Goal: Obtain resource: Obtain resource

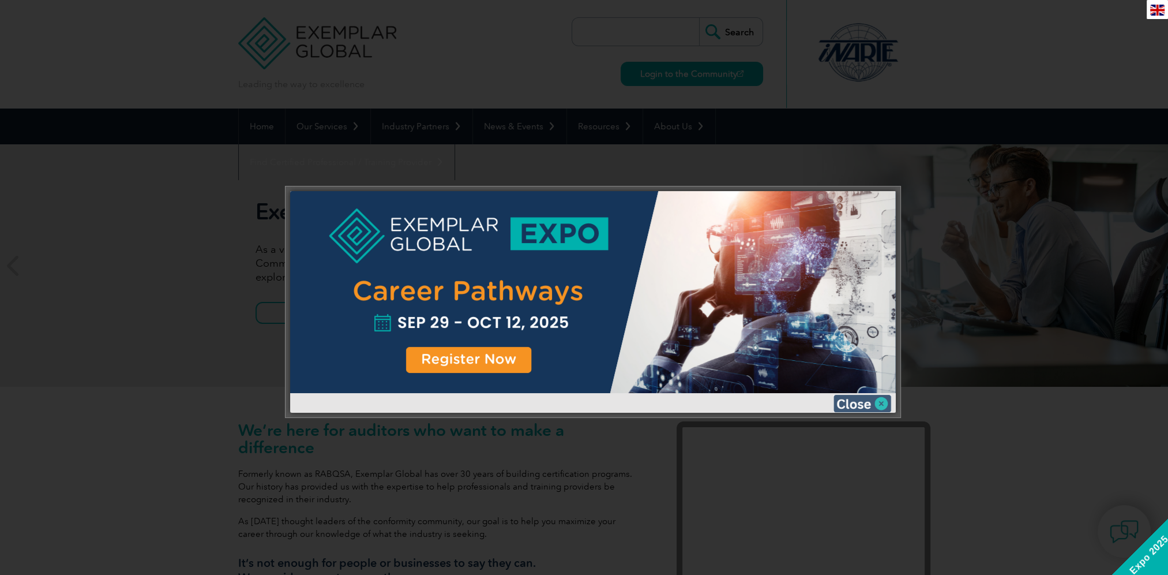
click at [880, 402] on img at bounding box center [863, 403] width 58 height 17
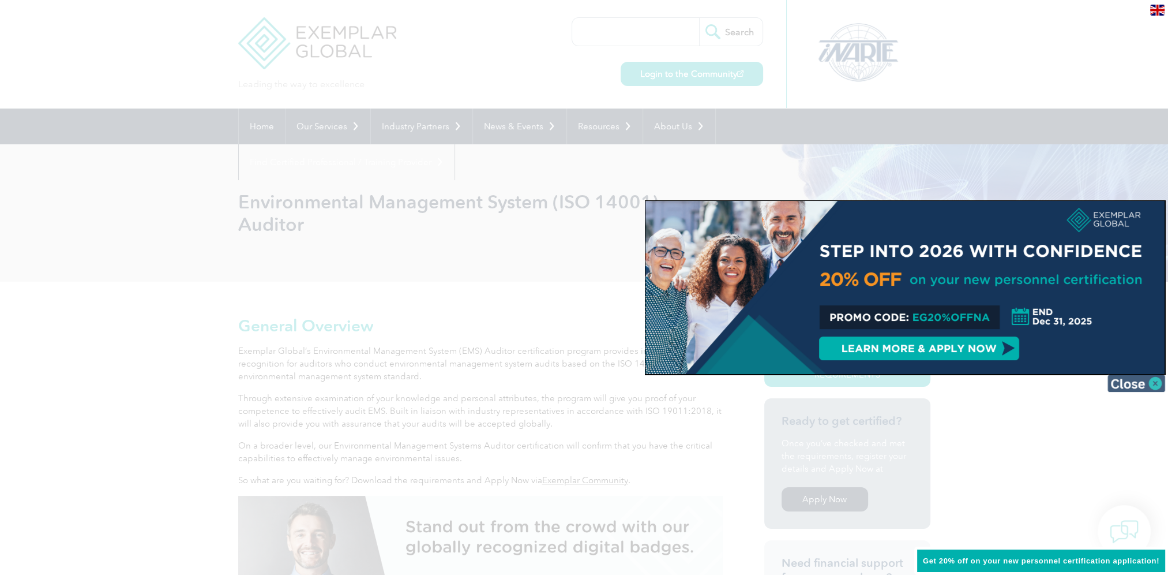
click at [1135, 384] on img at bounding box center [1137, 382] width 58 height 17
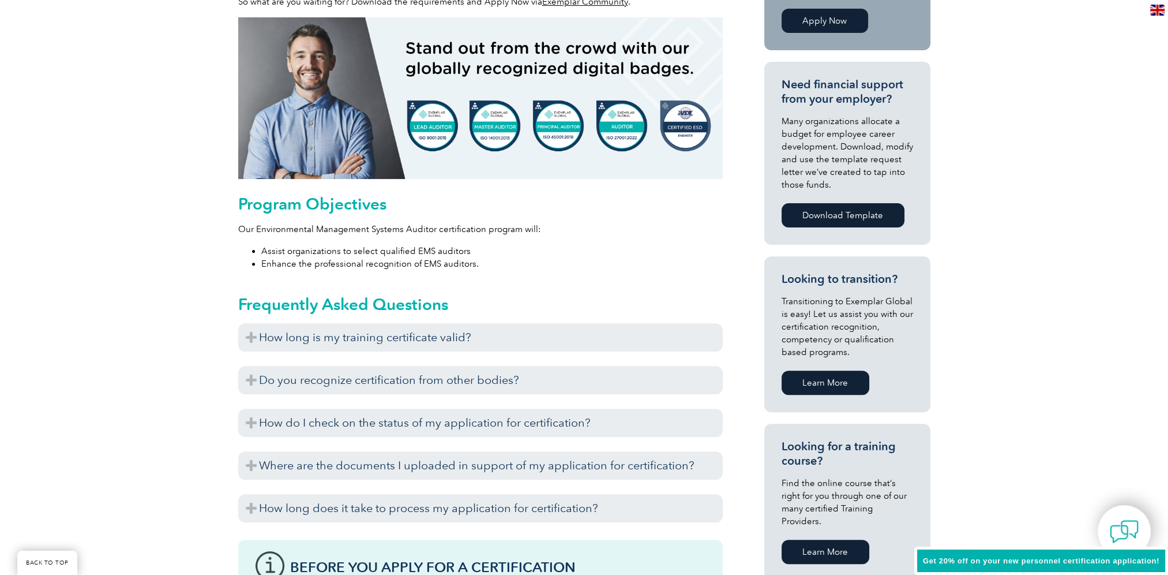
scroll to position [519, 0]
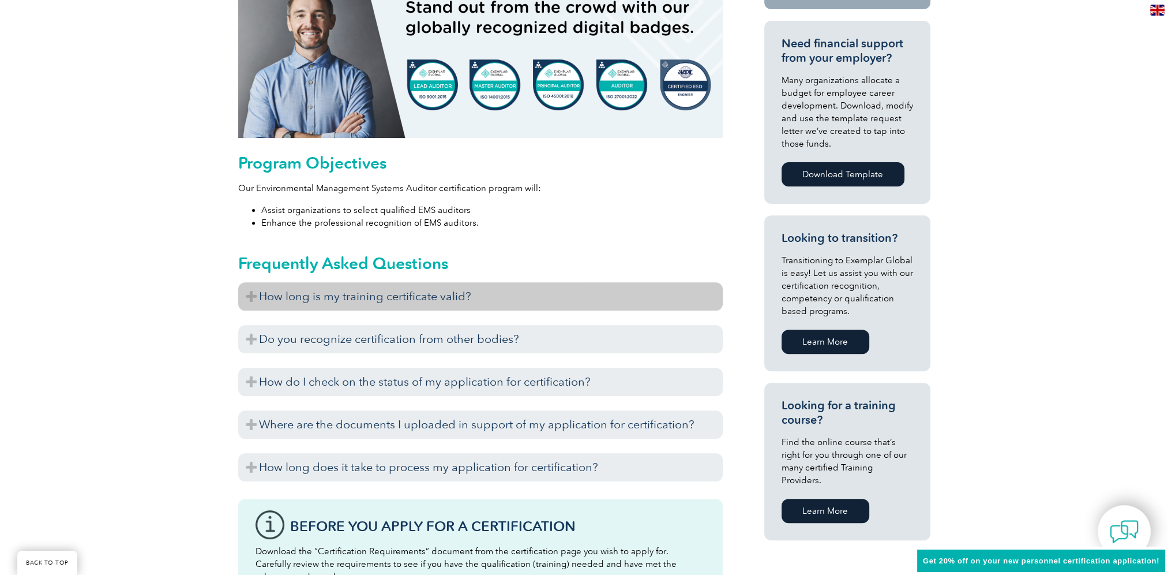
click at [518, 299] on h3 "How long is my training certificate valid?" at bounding box center [480, 296] width 485 height 28
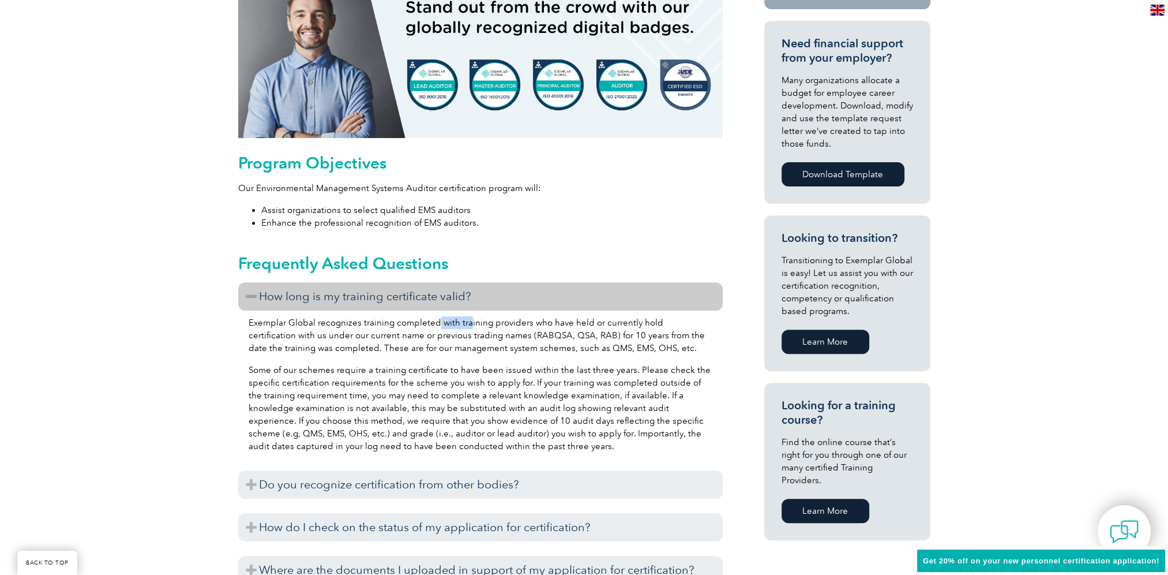
drag, startPoint x: 436, startPoint y: 317, endPoint x: 467, endPoint y: 317, distance: 31.2
click at [467, 317] on p "Exemplar Global recognizes training completed with training providers who have …" at bounding box center [481, 335] width 464 height 38
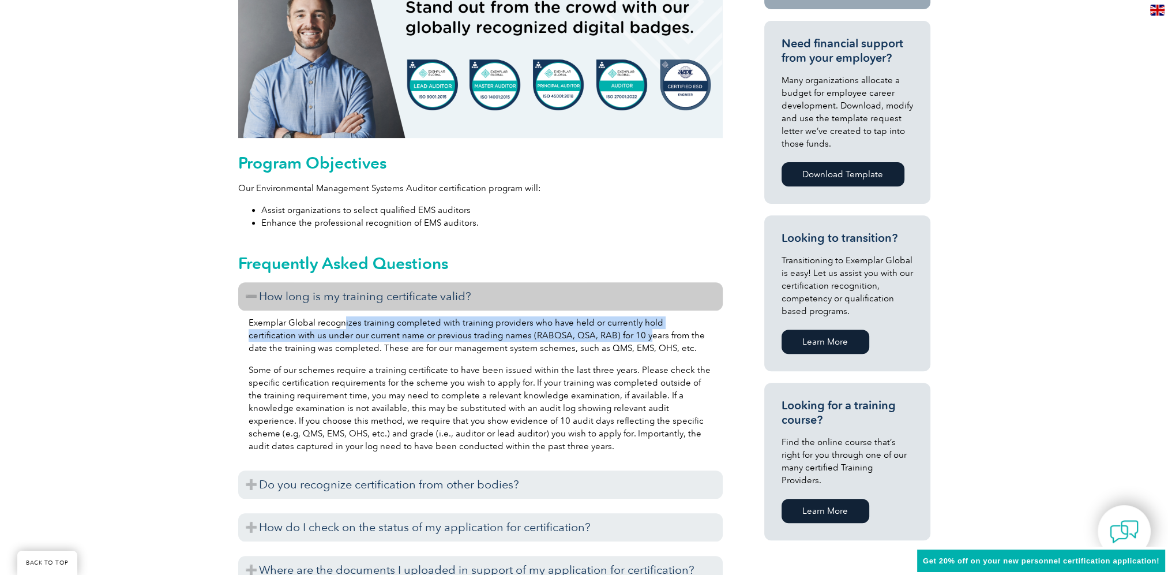
drag, startPoint x: 344, startPoint y: 318, endPoint x: 593, endPoint y: 328, distance: 249.4
click at [593, 328] on p "Exemplar Global recognizes training completed with training providers who have …" at bounding box center [481, 335] width 464 height 38
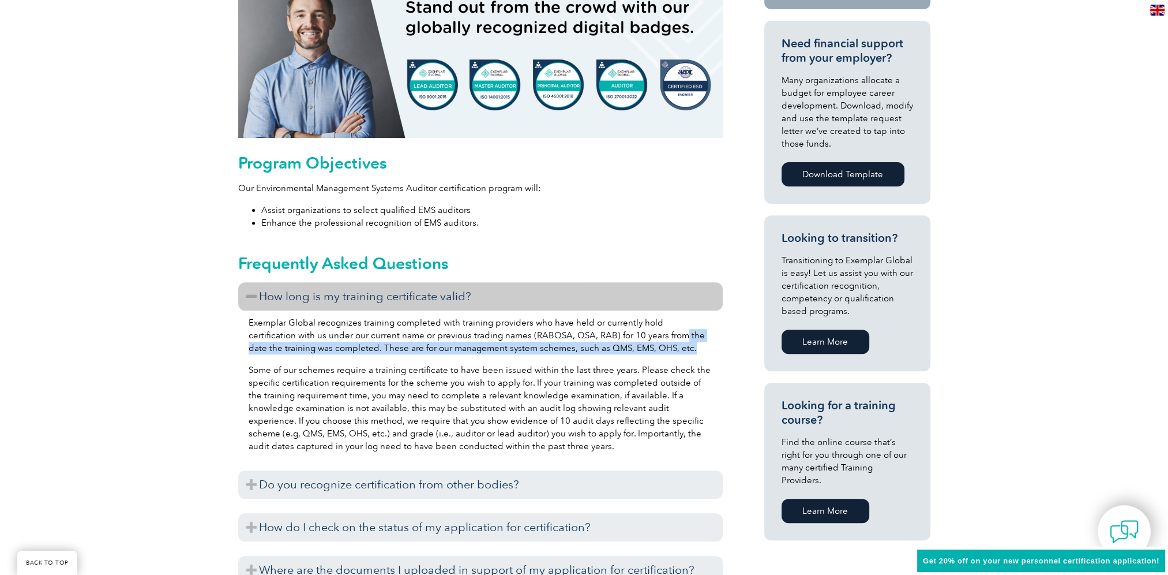
drag, startPoint x: 630, startPoint y: 335, endPoint x: 666, endPoint y: 350, distance: 39.5
click at [666, 350] on p "Exemplar Global recognizes training completed with training providers who have …" at bounding box center [481, 335] width 464 height 38
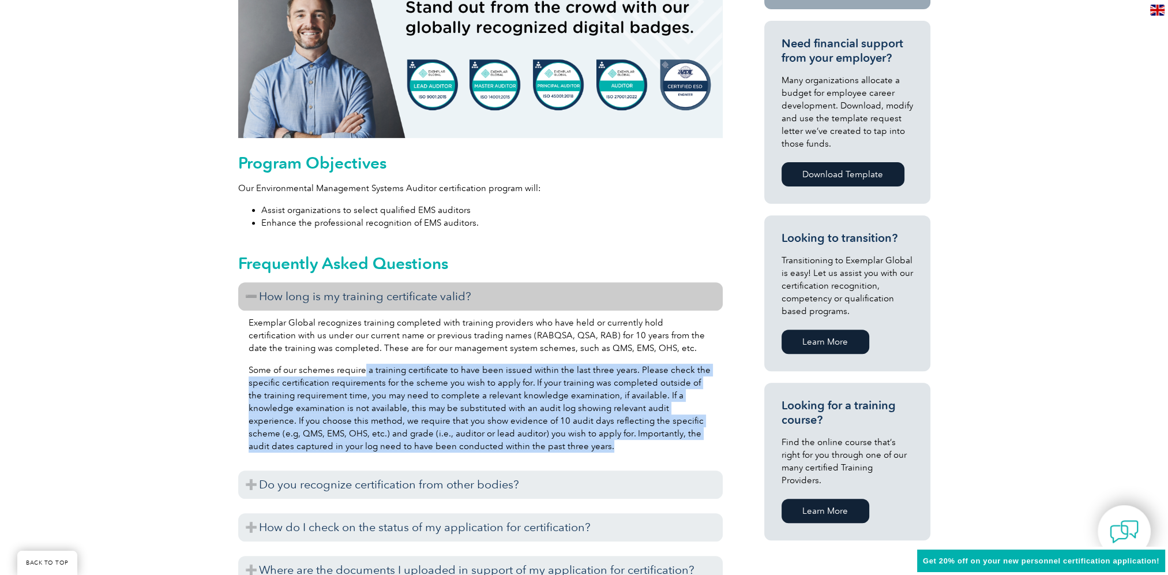
drag, startPoint x: 364, startPoint y: 367, endPoint x: 540, endPoint y: 450, distance: 194.6
click at [540, 450] on p "Some of our schemes require a training certificate to have been issued within t…" at bounding box center [481, 407] width 464 height 89
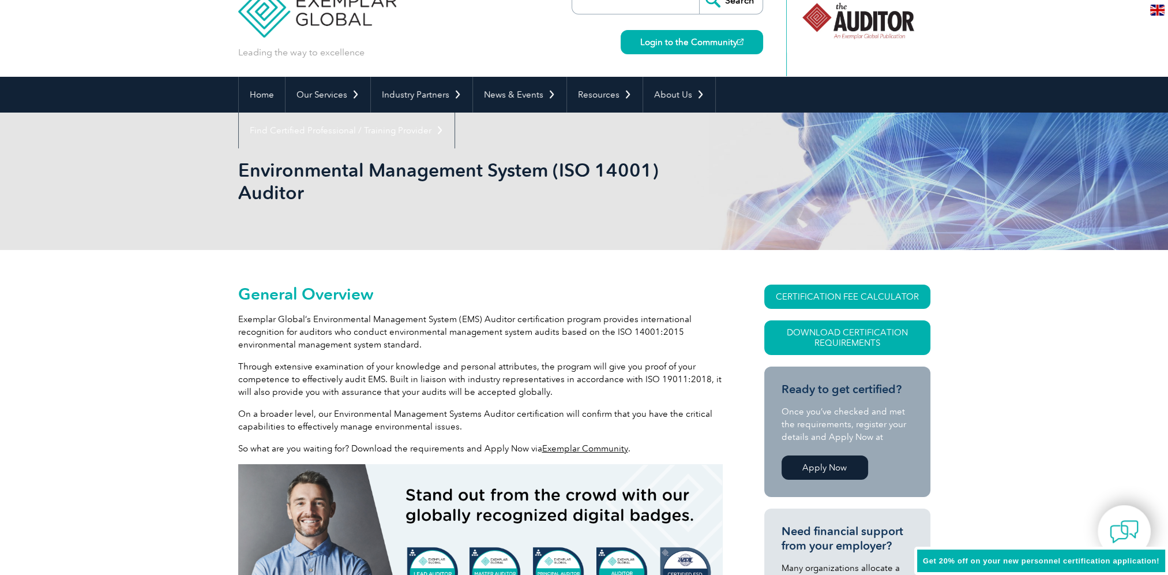
scroll to position [0, 0]
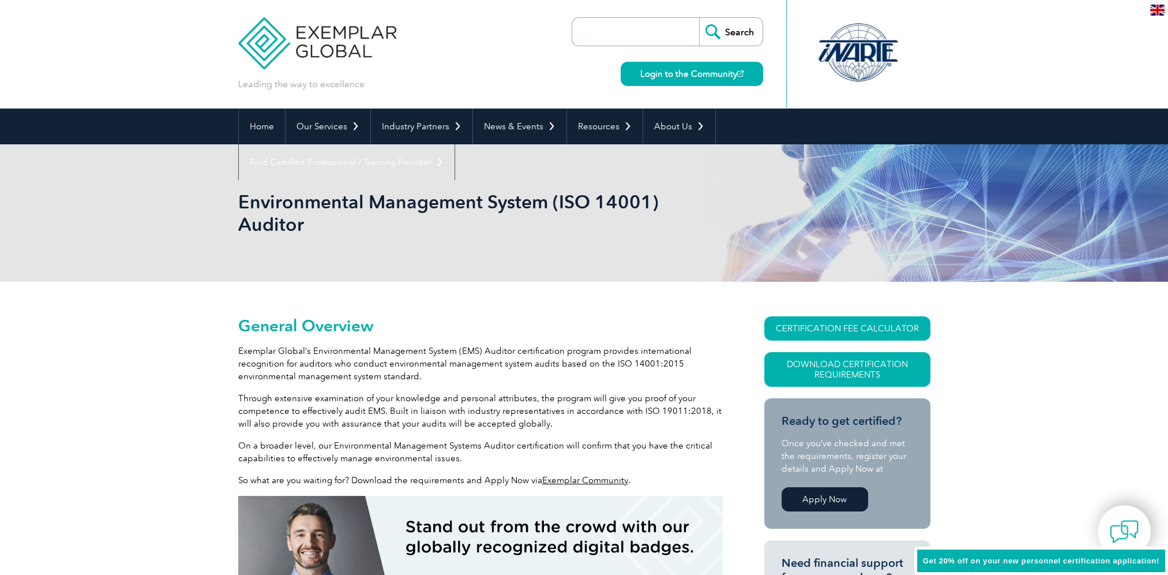
click at [635, 33] on input "search" at bounding box center [638, 32] width 121 height 28
type input "independedn environmental auditor"
click at [699, 18] on input "Search" at bounding box center [730, 32] width 63 height 28
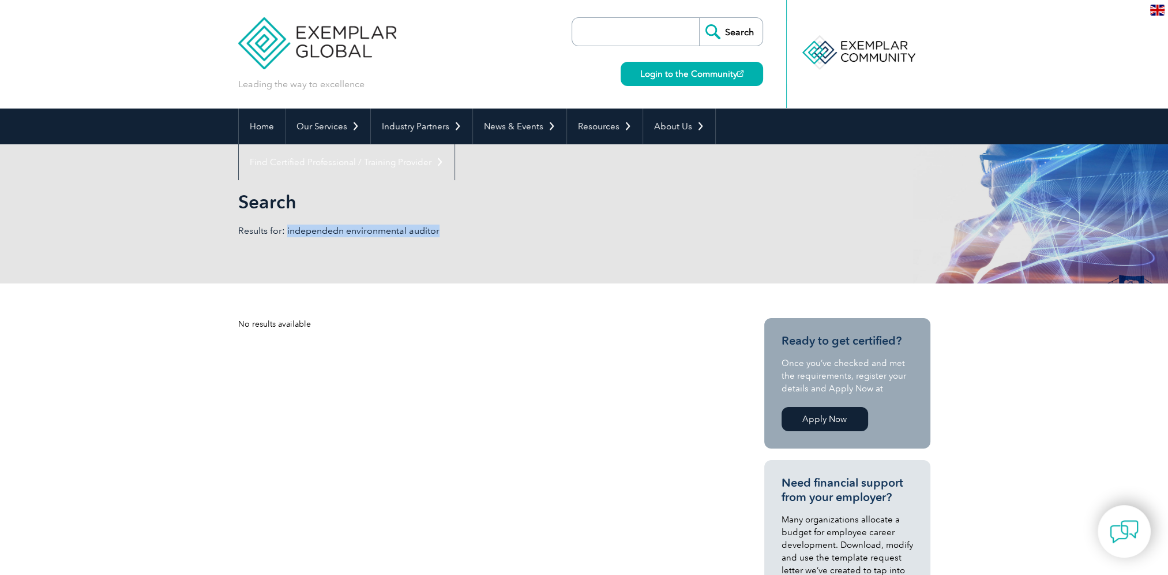
drag, startPoint x: 439, startPoint y: 231, endPoint x: 287, endPoint y: 235, distance: 152.4
click at [287, 235] on p "Results for: independedn environmental auditor" at bounding box center [411, 230] width 346 height 13
copy p "independedn environmental auditor"
click at [684, 31] on input "search" at bounding box center [638, 32] width 121 height 28
paste input "independedn environmental auditor"
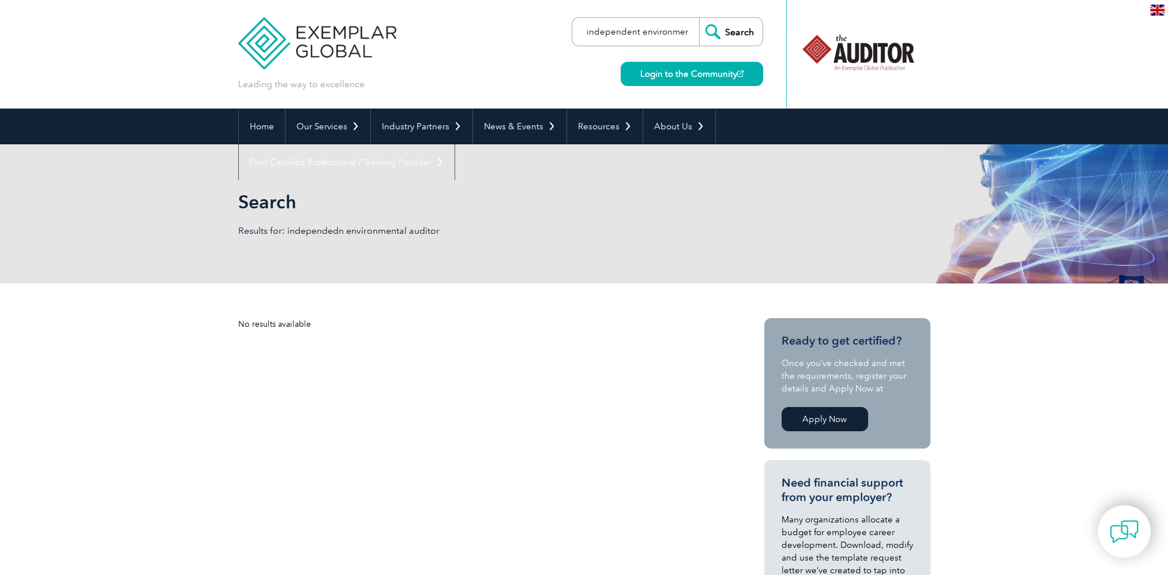
scroll to position [0, 39]
type input "independent environmental auditor"
click at [699, 18] on input "Search" at bounding box center [730, 32] width 63 height 28
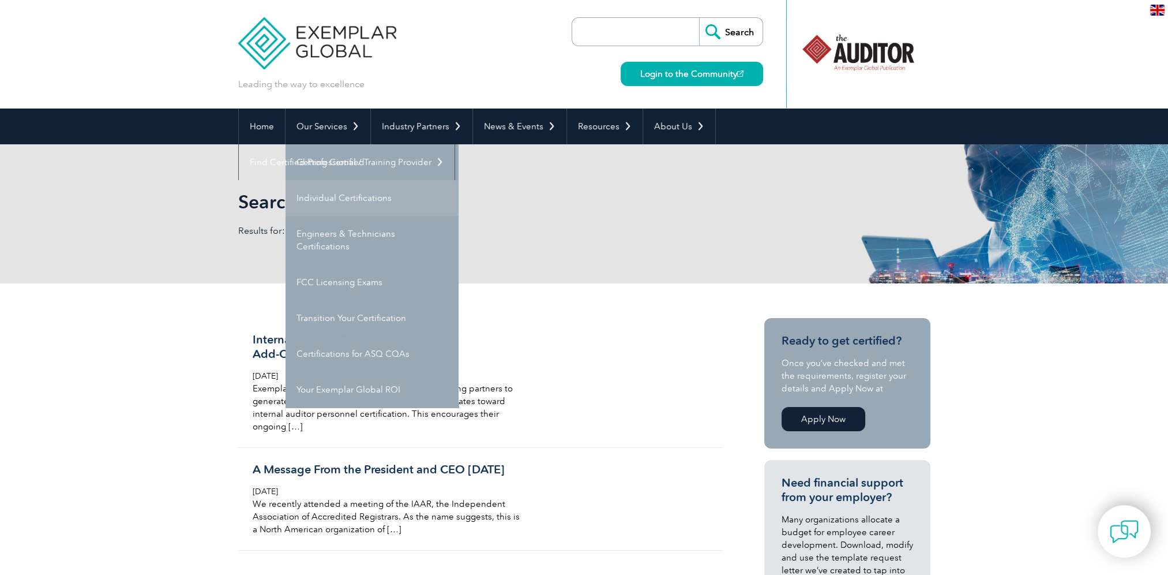
click at [346, 194] on link "Individual Certifications" at bounding box center [372, 198] width 173 height 36
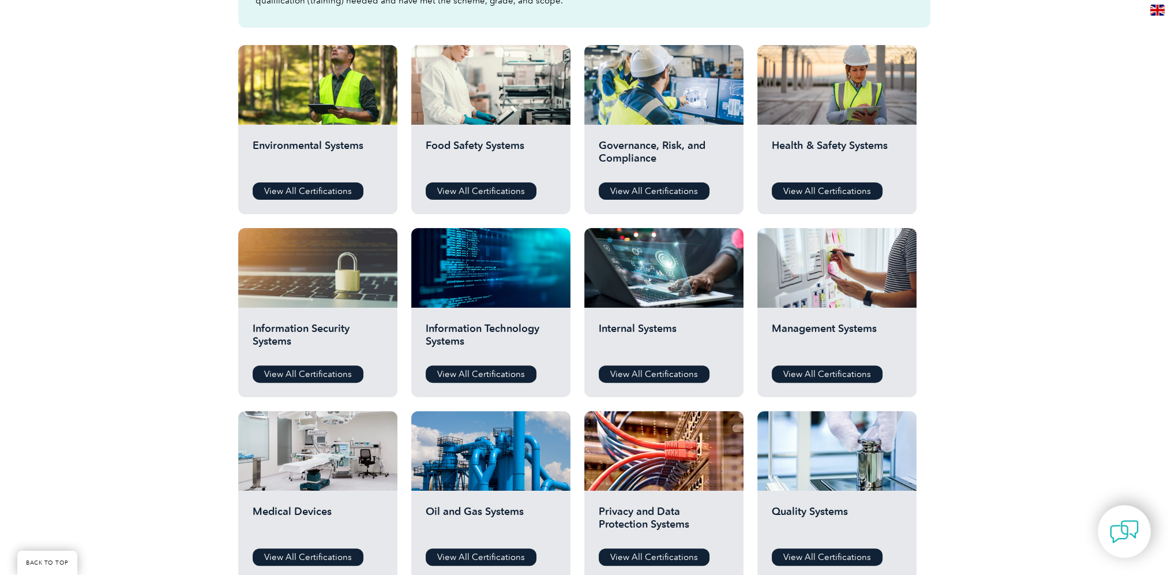
scroll to position [404, 0]
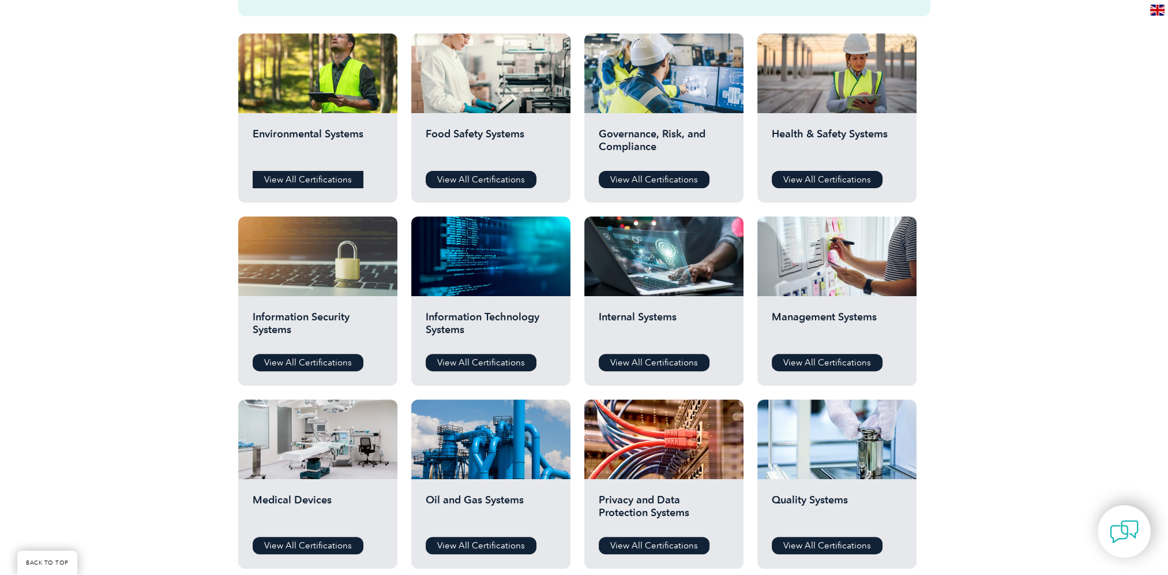
click at [327, 179] on link "View All Certifications" at bounding box center [308, 179] width 111 height 17
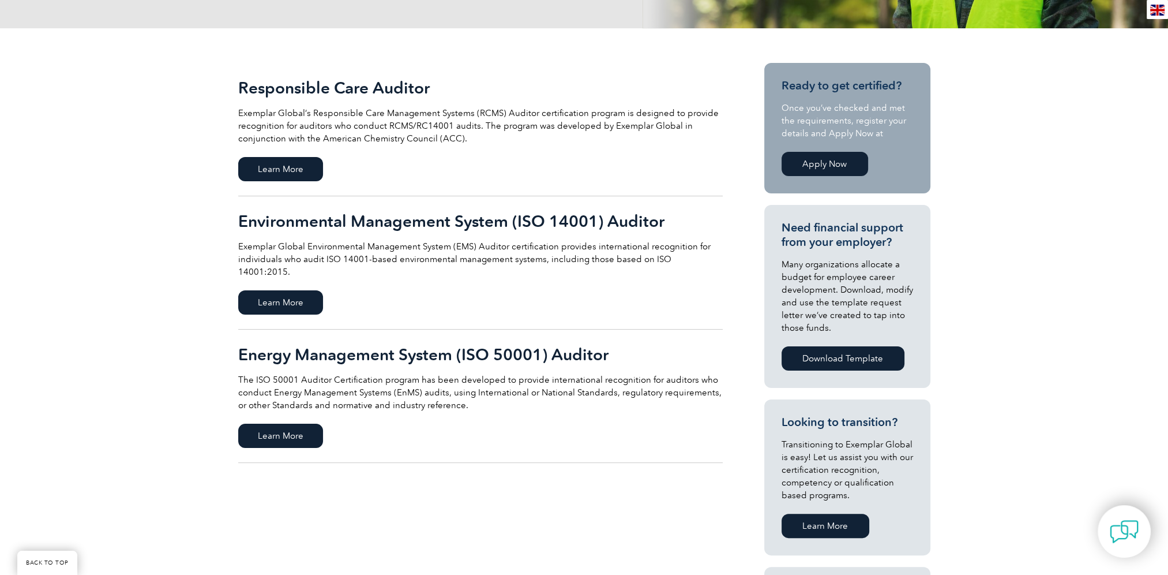
scroll to position [173, 0]
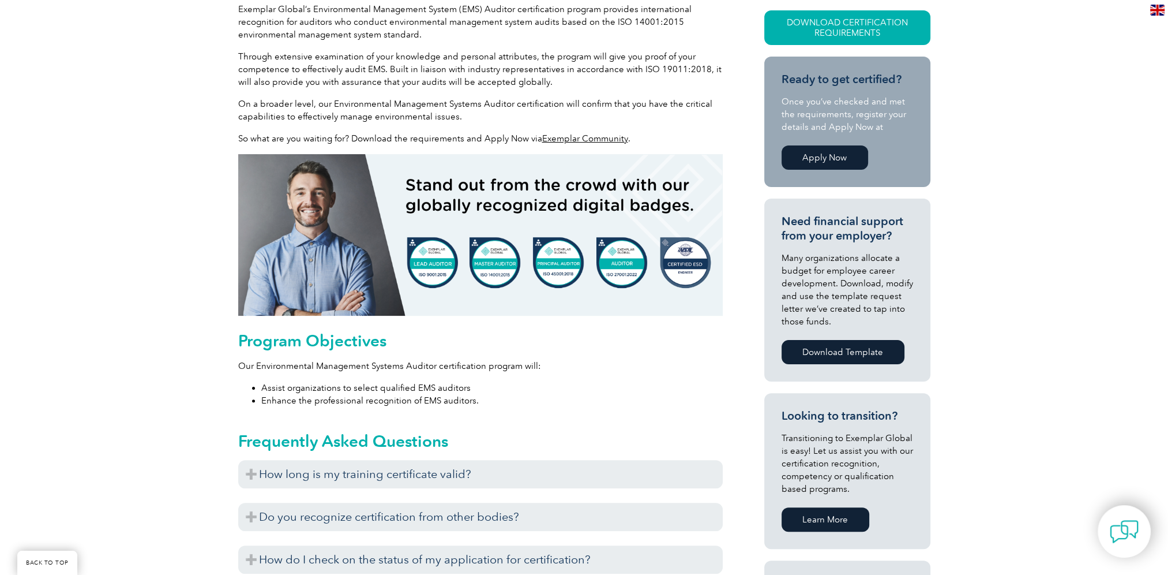
scroll to position [346, 0]
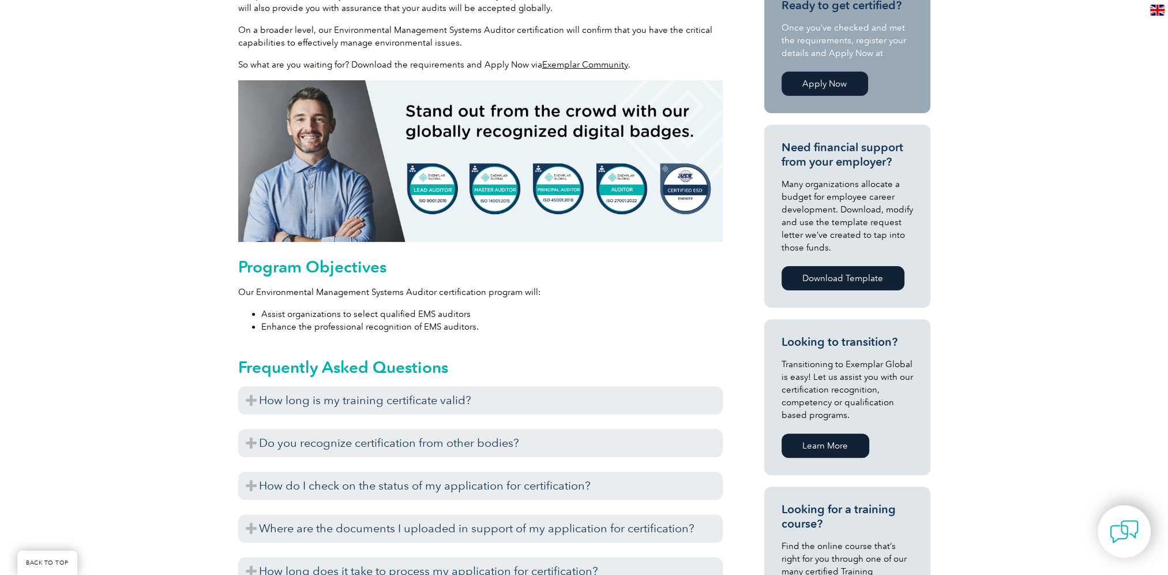
scroll to position [462, 0]
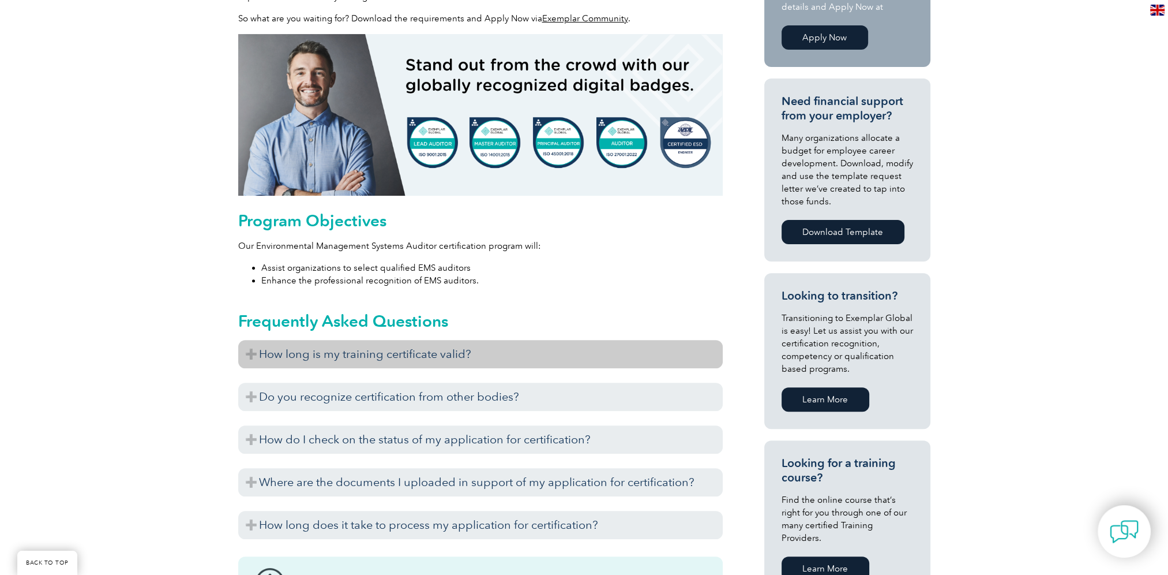
click at [425, 352] on h3 "How long is my training certificate valid?" at bounding box center [480, 354] width 485 height 28
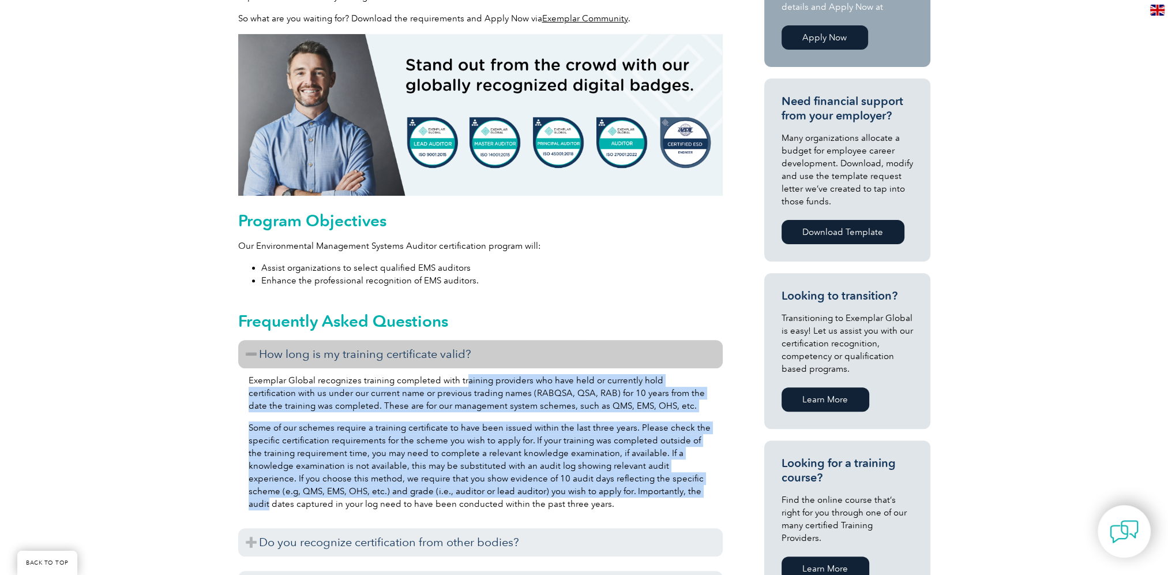
drag, startPoint x: 464, startPoint y: 374, endPoint x: 637, endPoint y: 489, distance: 207.5
click at [637, 489] on div "Exemplar Global recognizes training completed with training providers who have …" at bounding box center [480, 443] width 485 height 151
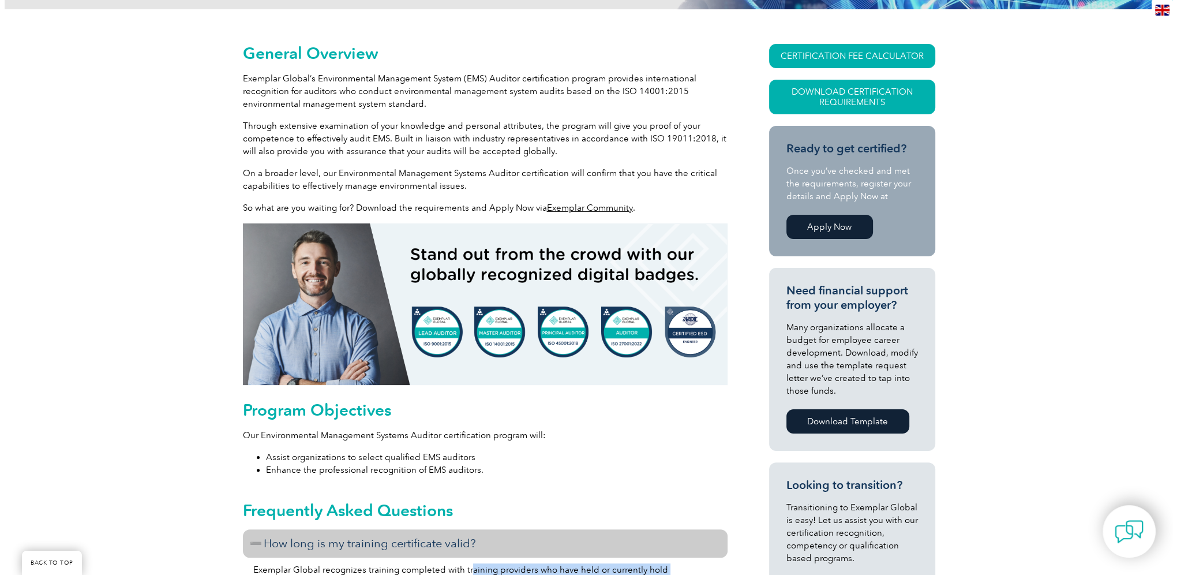
scroll to position [173, 0]
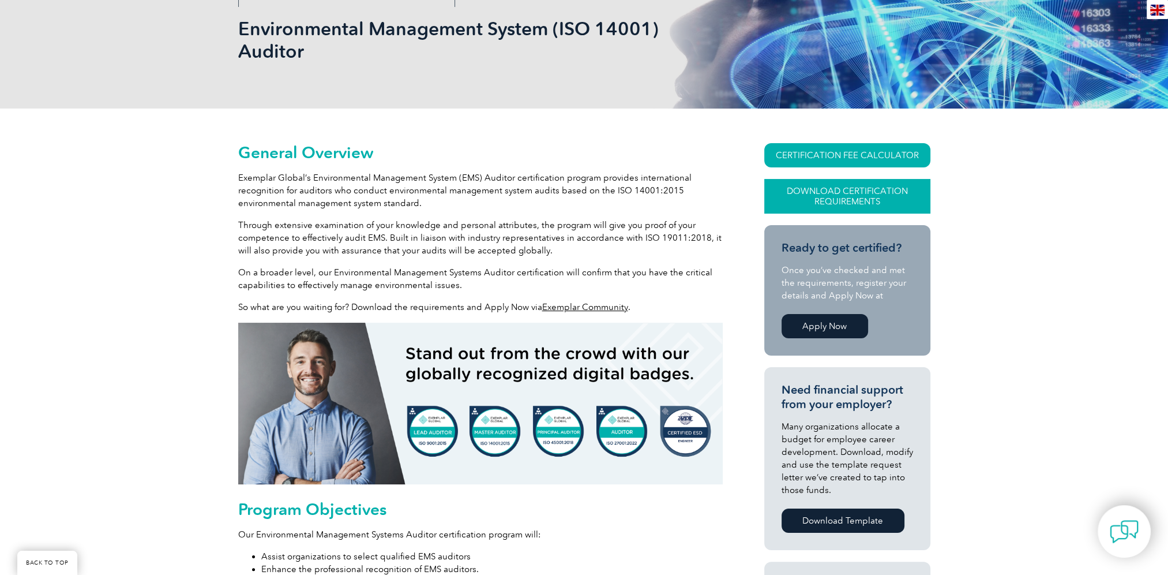
click at [863, 190] on link "Download Certification Requirements" at bounding box center [847, 196] width 166 height 35
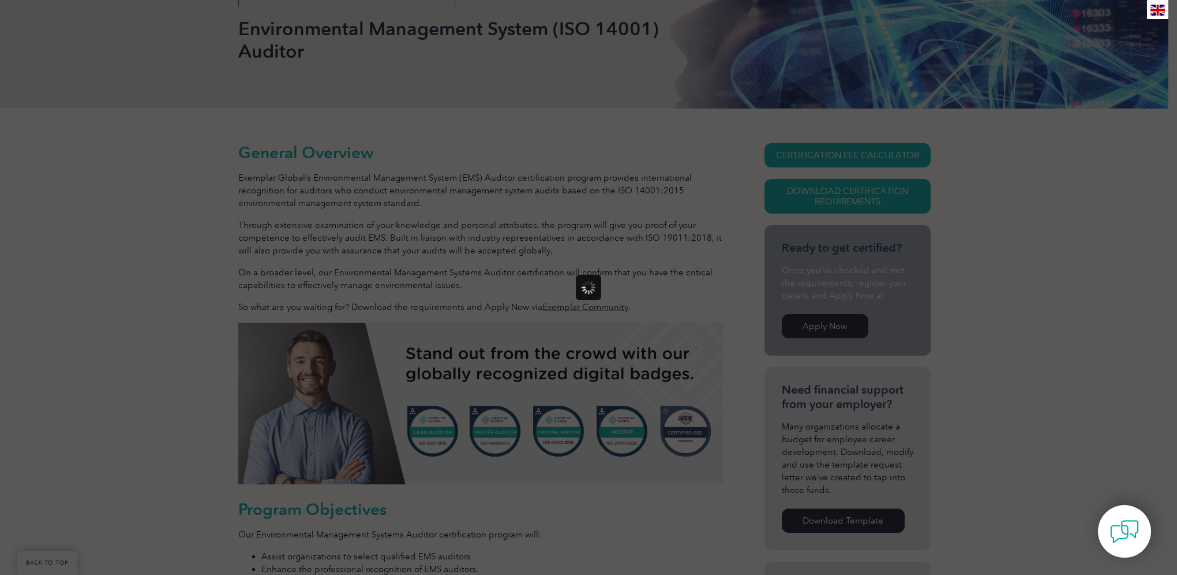
scroll to position [0, 0]
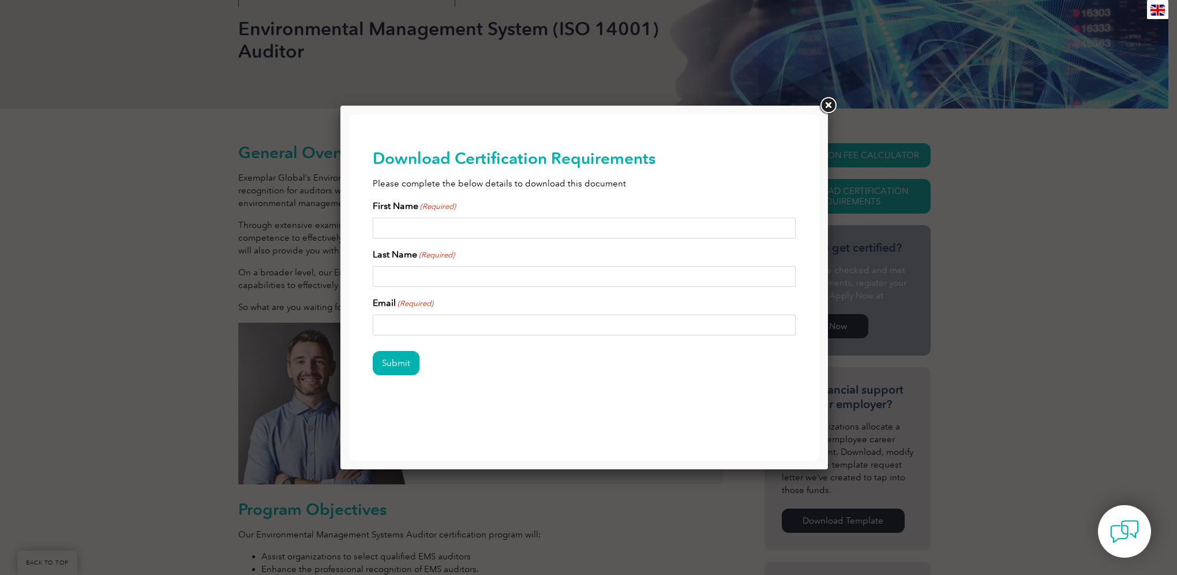
click at [576, 230] on input "First Name (Required)" at bounding box center [584, 227] width 423 height 21
type input "Mark"
type input "Terei"
type input "mark.terei@elementenvironment.com.au"
click at [388, 363] on input "Submit" at bounding box center [396, 363] width 47 height 24
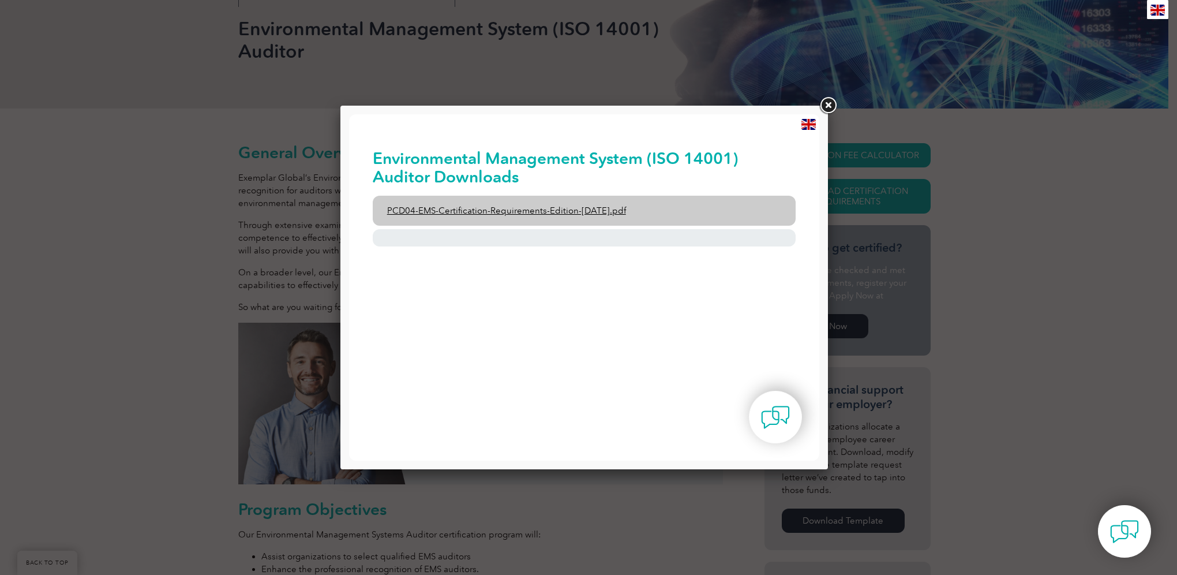
click at [632, 208] on link "PCD04-EMS-Certification-Requirements-Edition-2-April-2022.pdf" at bounding box center [584, 211] width 423 height 30
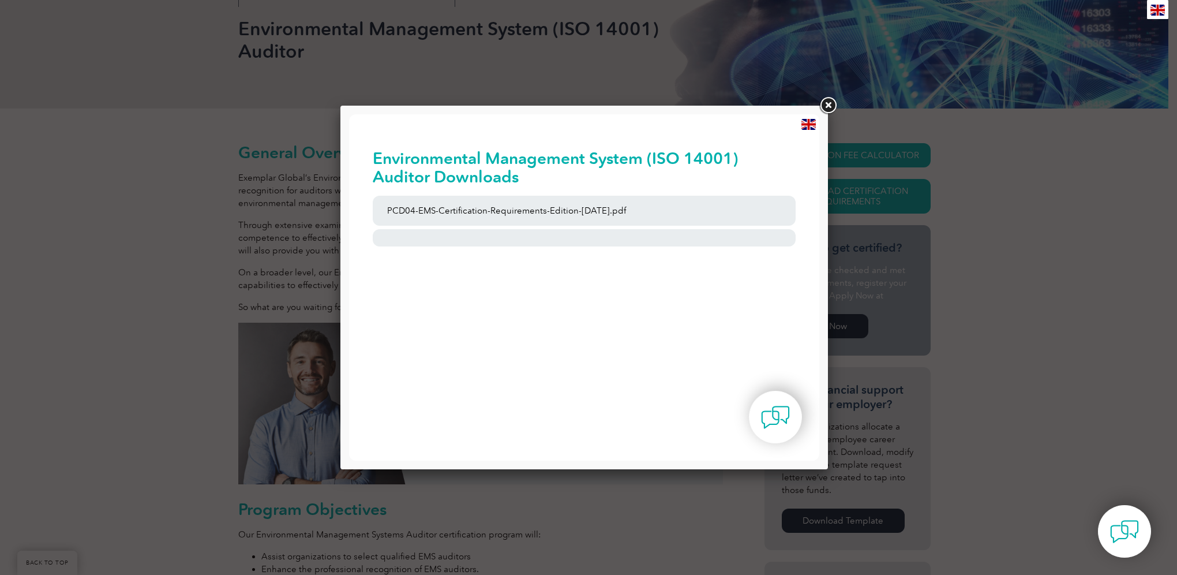
click at [830, 108] on link at bounding box center [827, 105] width 21 height 21
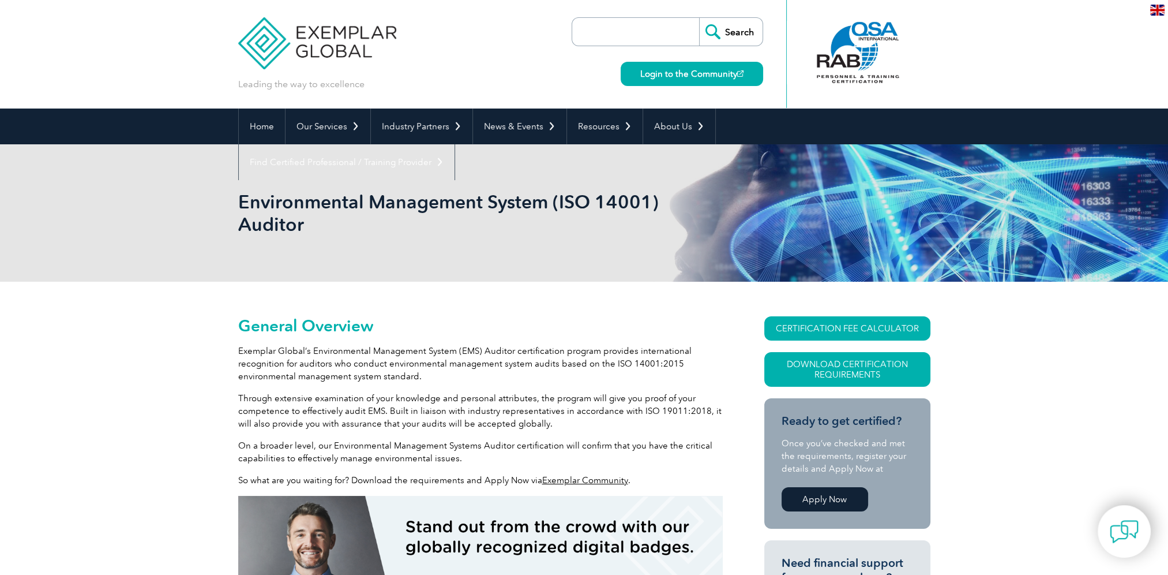
click at [656, 31] on input "search" at bounding box center [638, 32] width 121 height 28
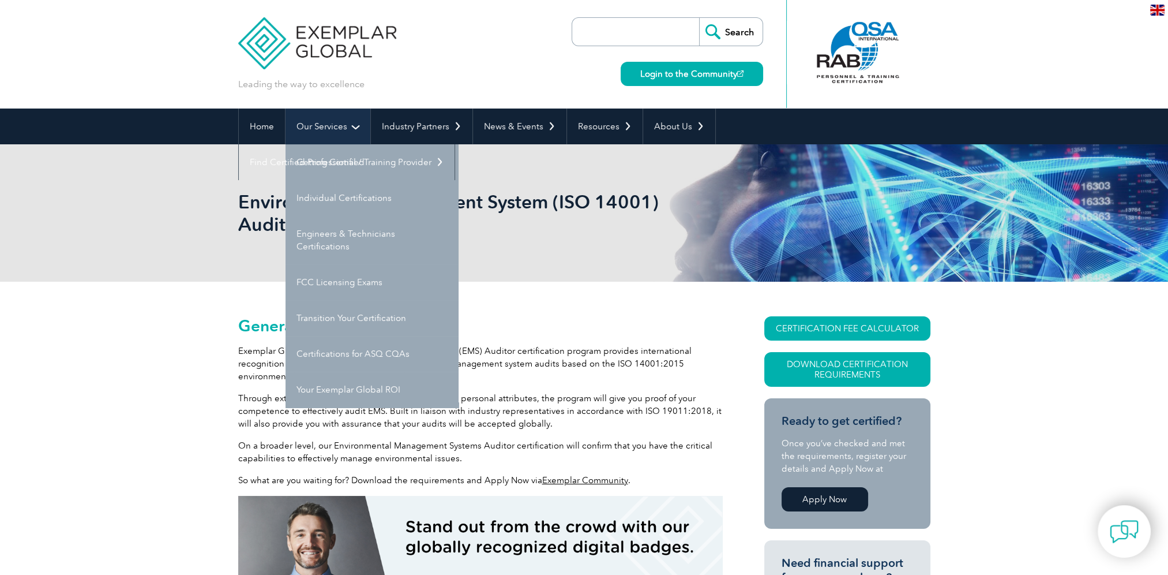
click at [337, 128] on link "Our Services" at bounding box center [328, 126] width 85 height 36
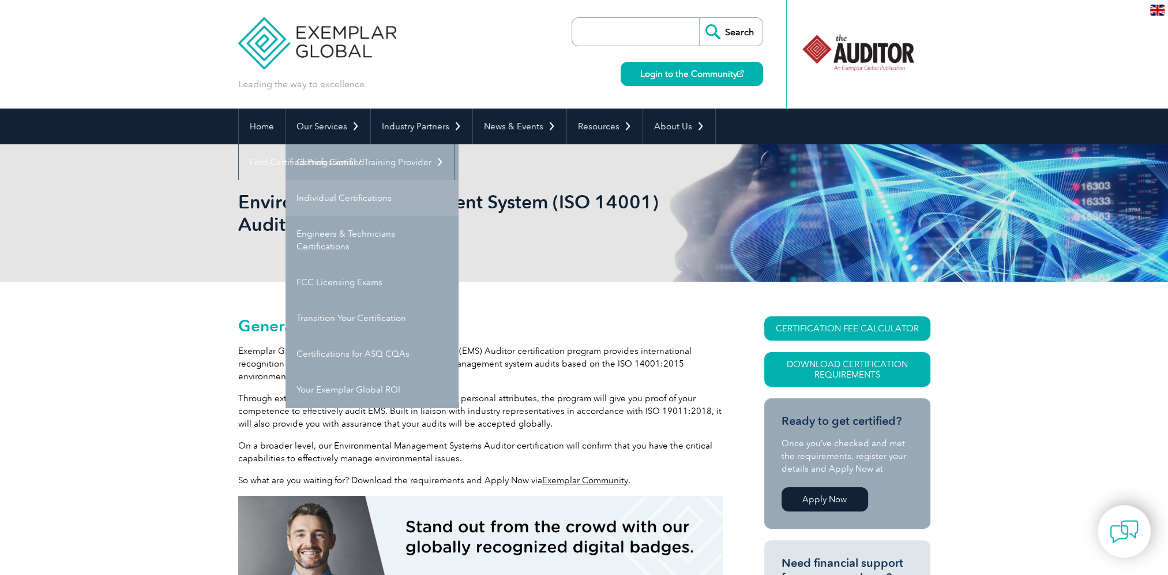
click at [322, 197] on link "Individual Certifications" at bounding box center [372, 198] width 173 height 36
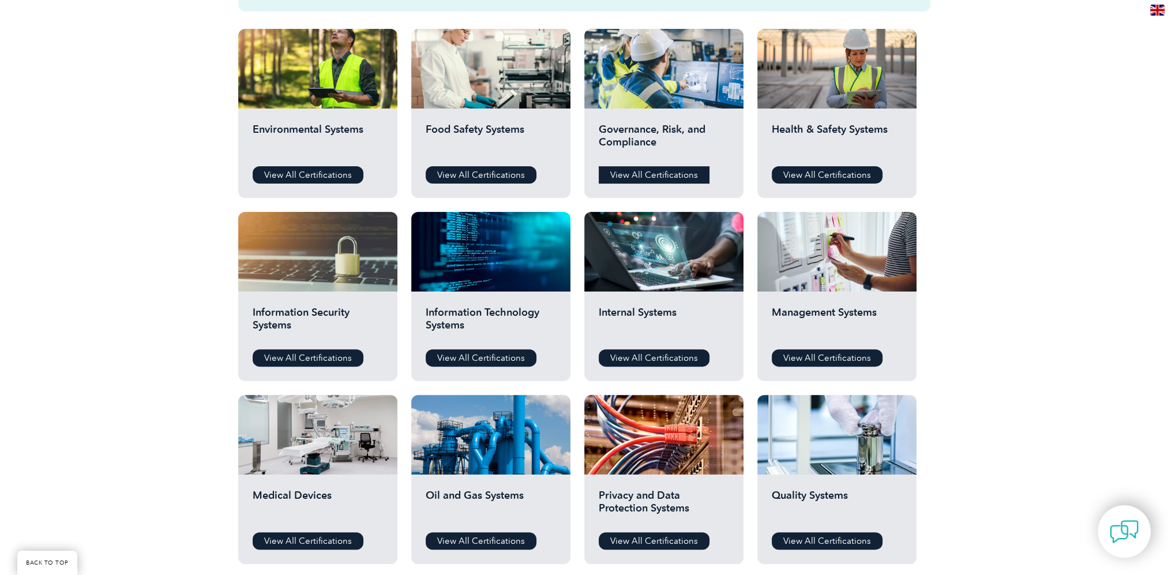
scroll to position [404, 0]
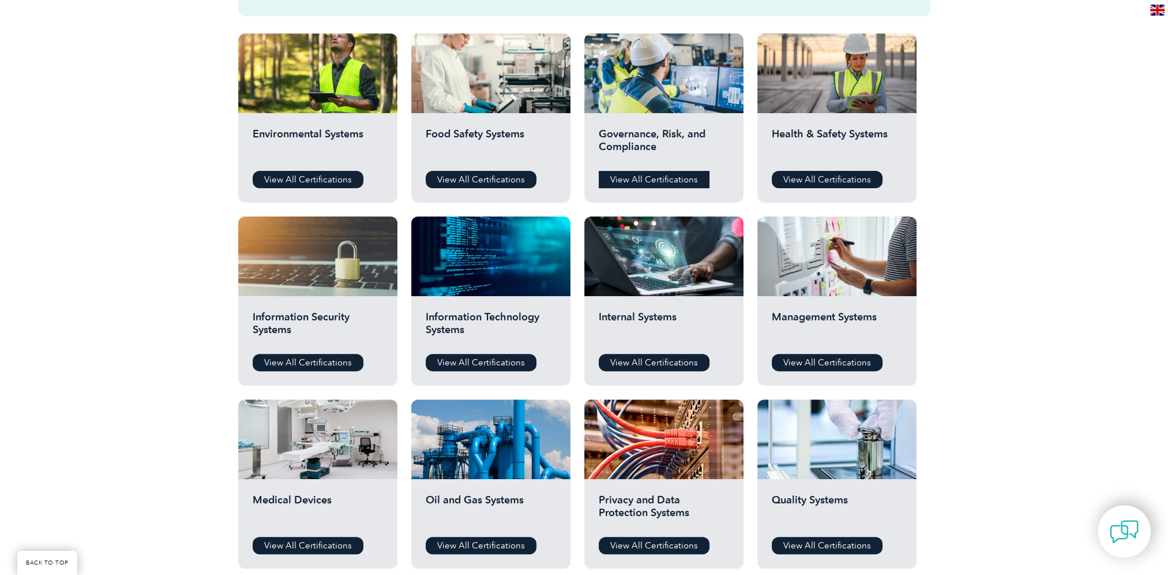
click at [644, 175] on link "View All Certifications" at bounding box center [654, 179] width 111 height 17
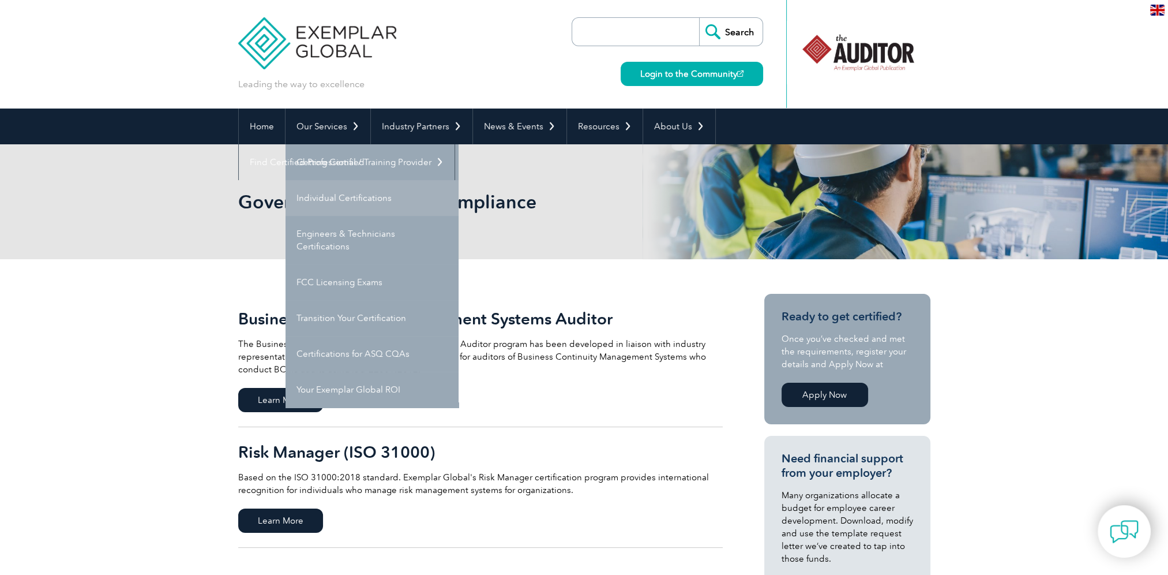
click at [329, 192] on link "Individual Certifications" at bounding box center [372, 198] width 173 height 36
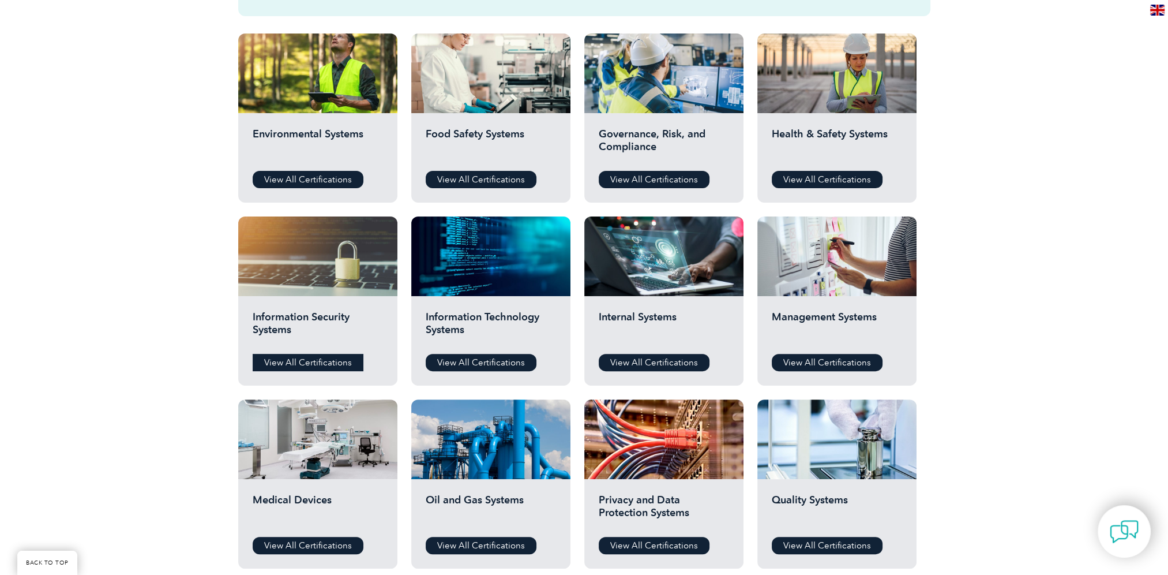
scroll to position [404, 0]
click at [323, 178] on link "View All Certifications" at bounding box center [308, 179] width 111 height 17
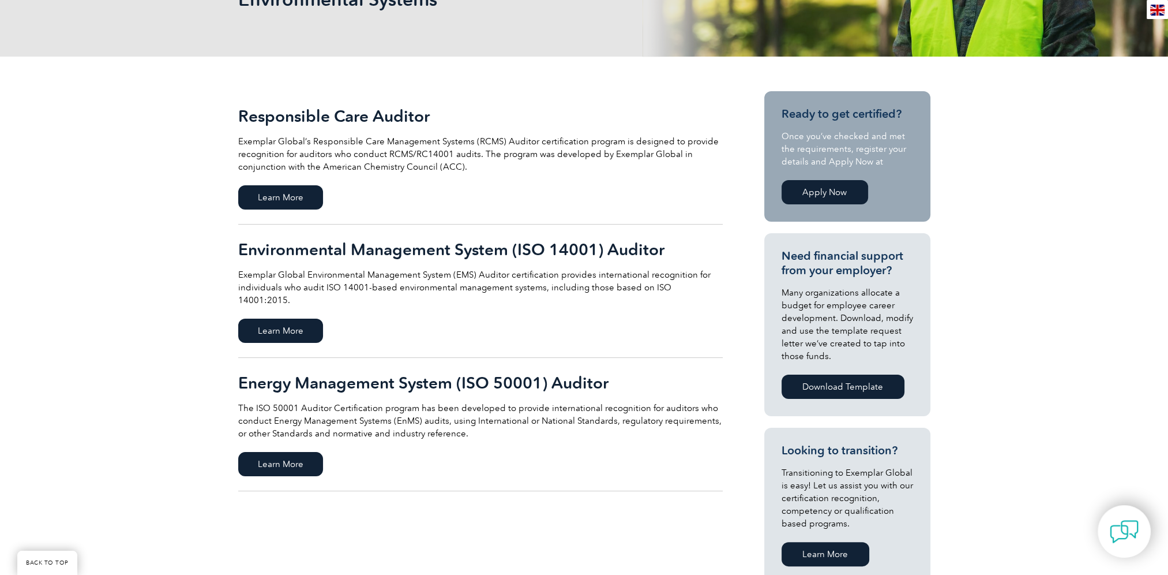
scroll to position [231, 0]
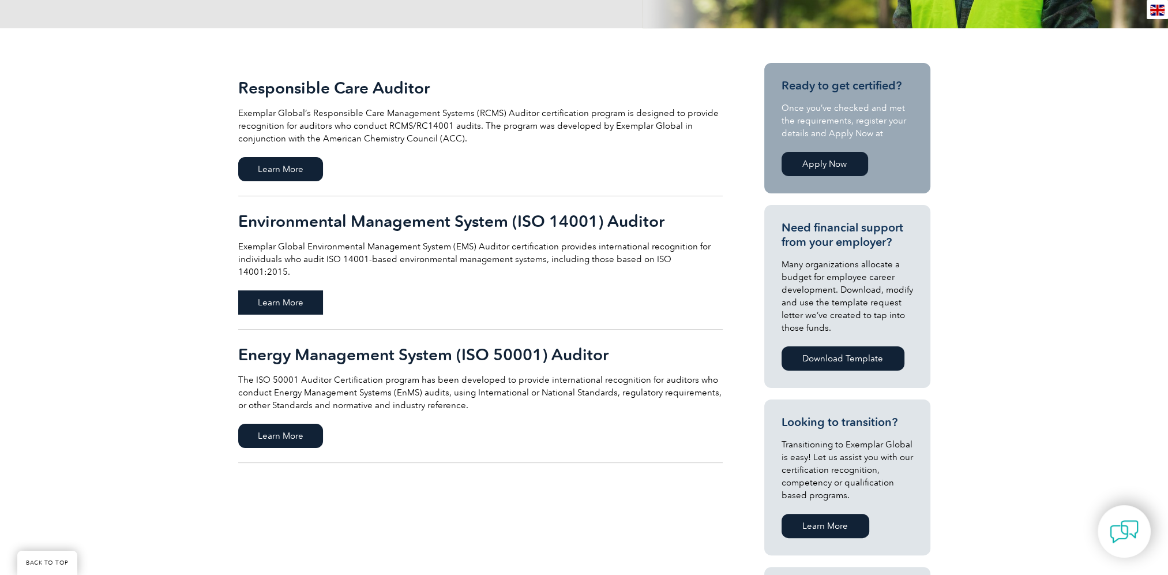
click at [298, 292] on span "Learn More" at bounding box center [280, 302] width 85 height 24
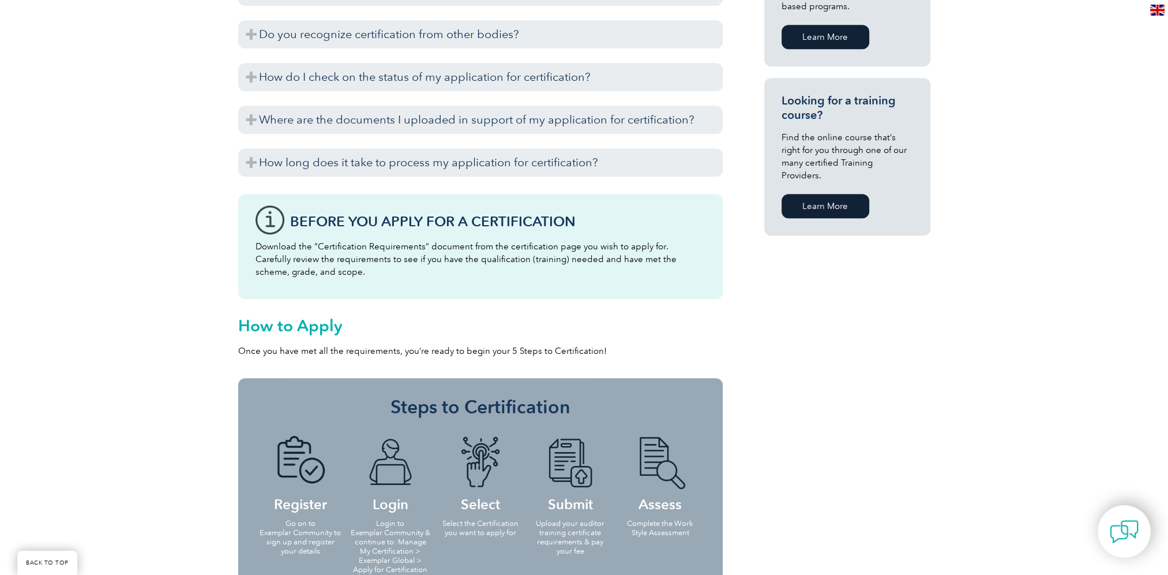
scroll to position [981, 0]
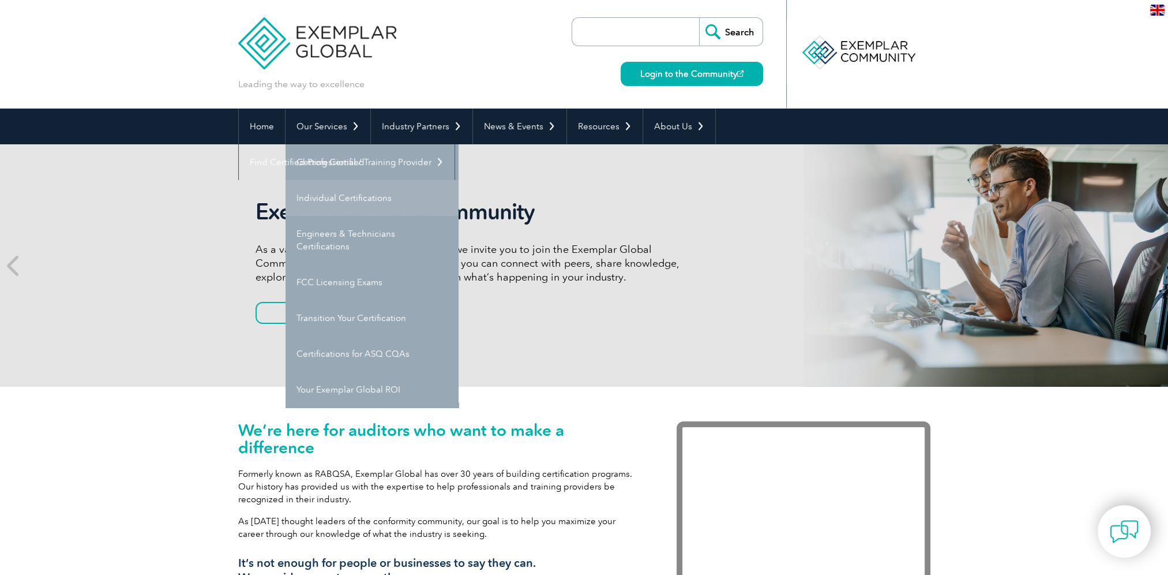
click at [321, 193] on link "Individual Certifications" at bounding box center [372, 198] width 173 height 36
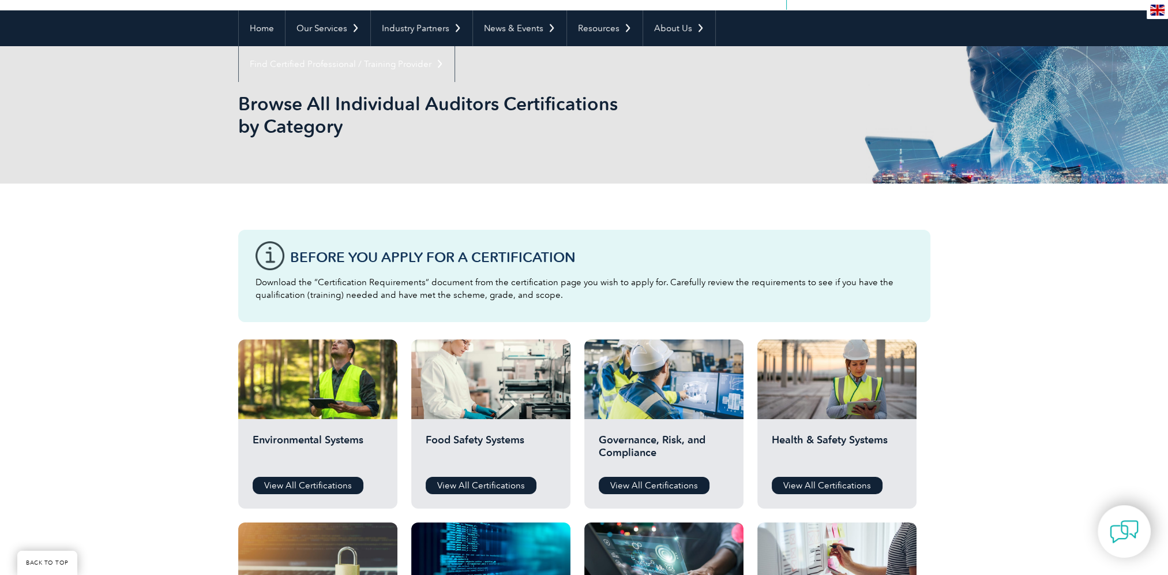
scroll to position [231, 0]
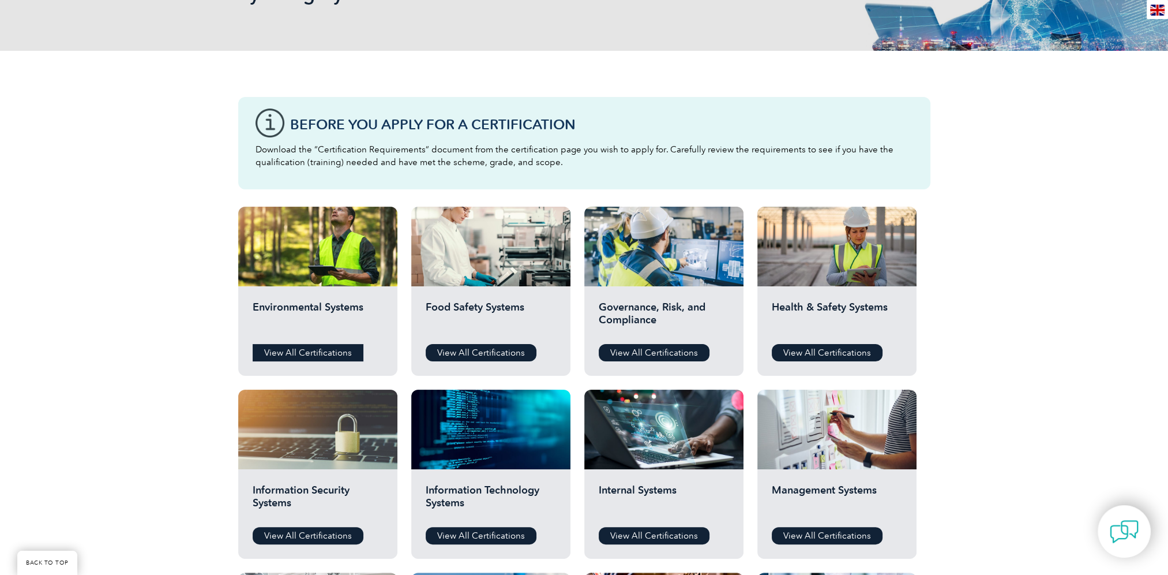
click at [313, 344] on link "View All Certifications" at bounding box center [308, 352] width 111 height 17
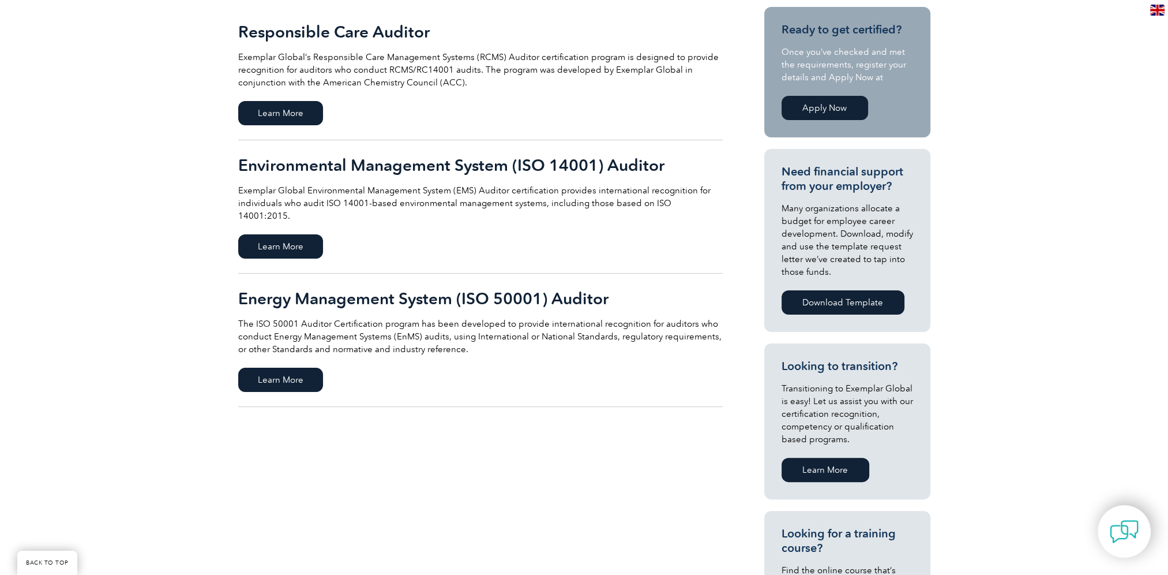
scroll to position [288, 0]
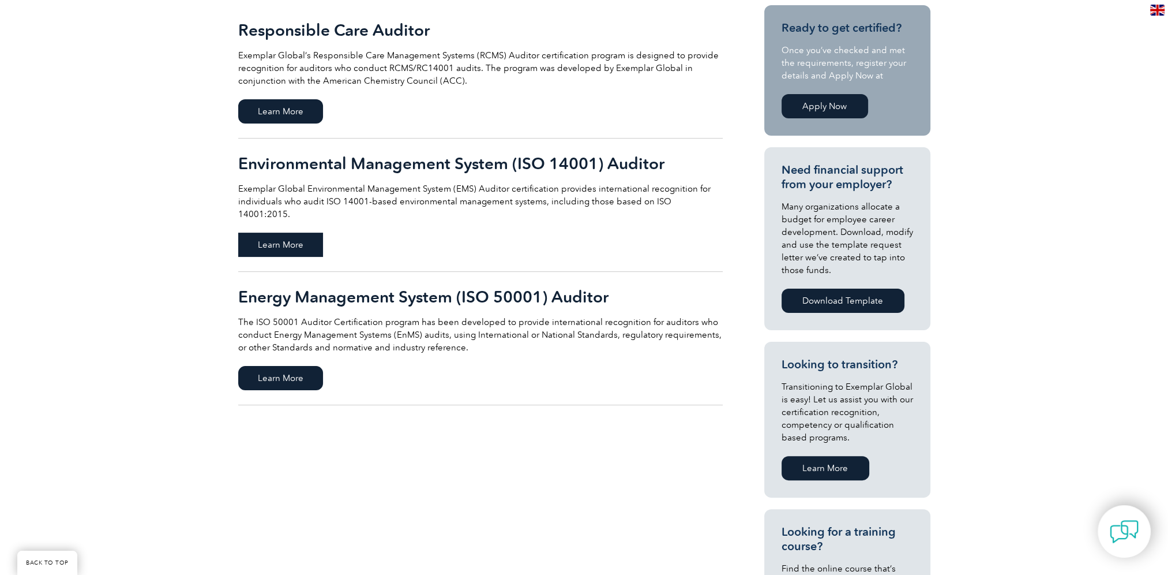
click at [312, 232] on span "Learn More" at bounding box center [280, 244] width 85 height 24
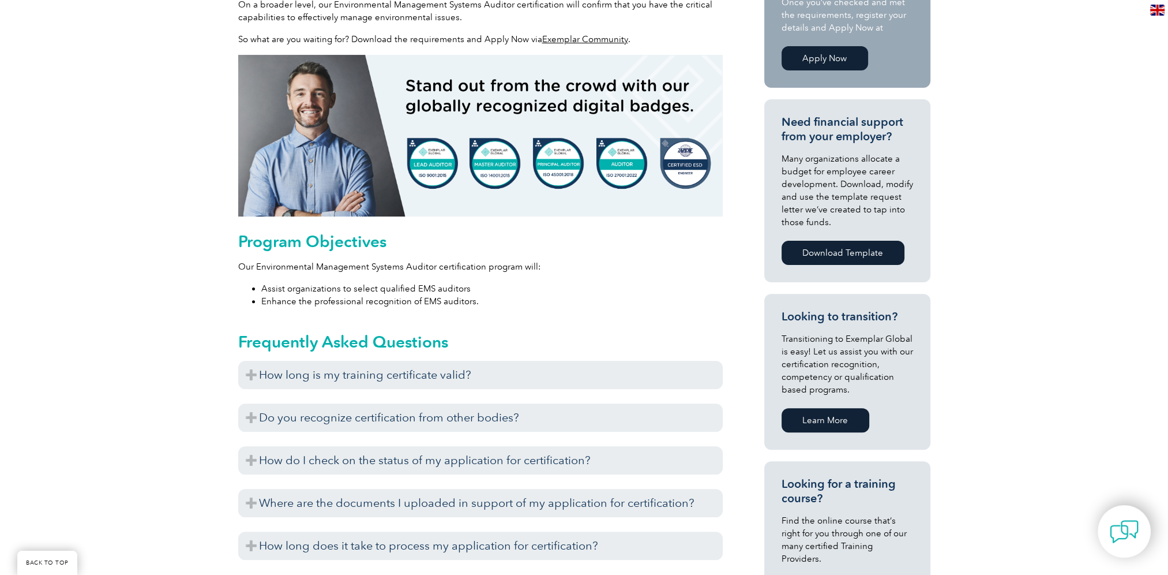
scroll to position [462, 0]
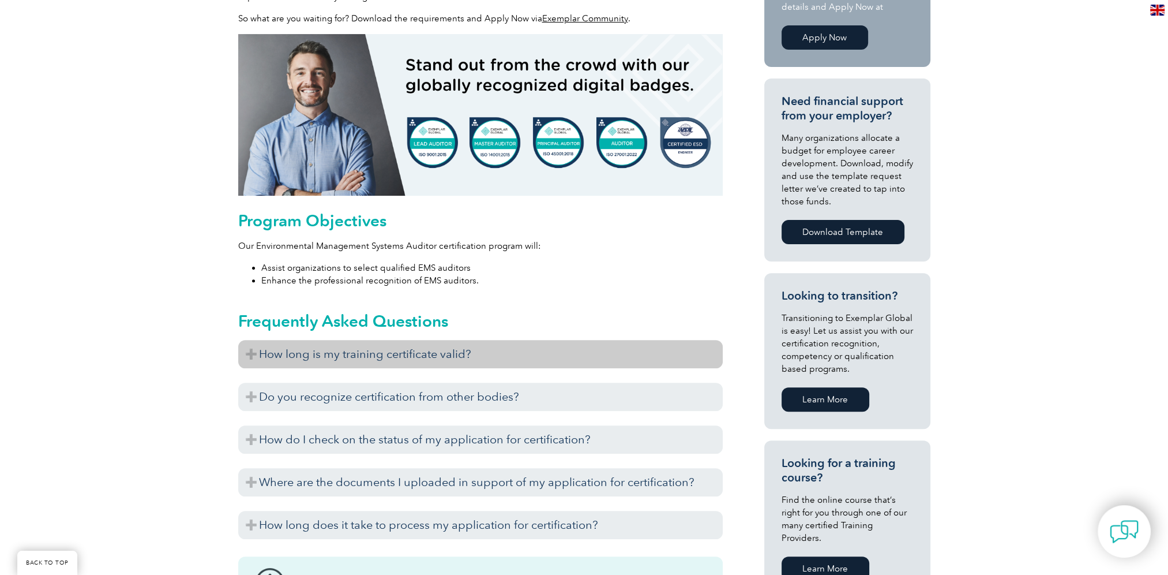
click at [467, 347] on h3 "How long is my training certificate valid?" at bounding box center [480, 354] width 485 height 28
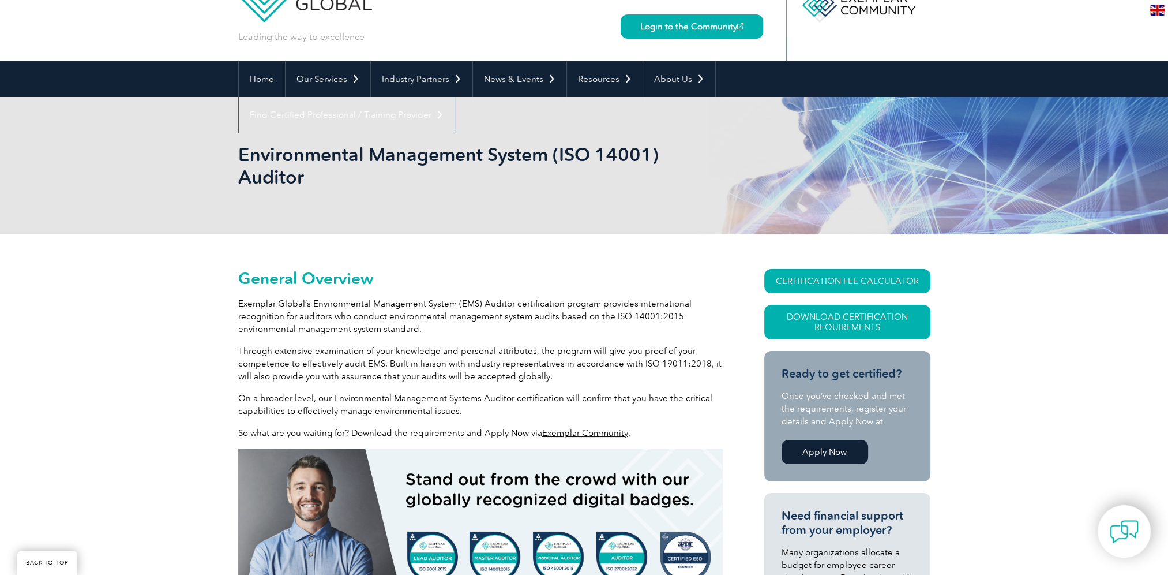
scroll to position [0, 0]
